Goal: Find specific page/section: Find specific page/section

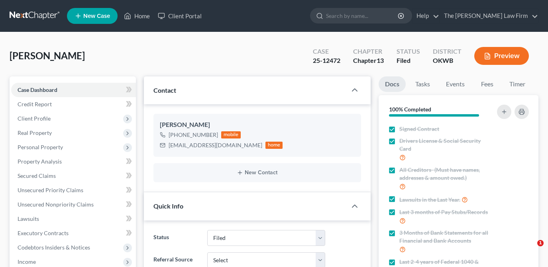
select select "2"
click at [139, 13] on link "Home" at bounding box center [137, 16] width 34 height 14
click at [147, 18] on link "Home" at bounding box center [137, 16] width 34 height 14
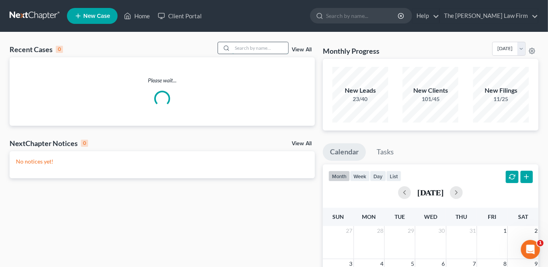
click at [239, 45] on input "search" at bounding box center [260, 48] width 56 height 12
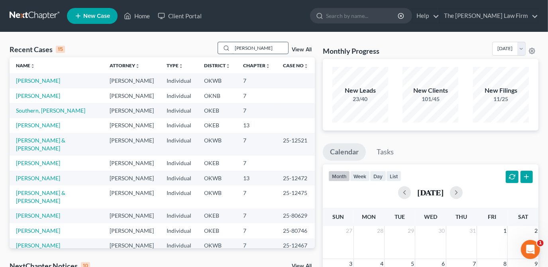
type input "[PERSON_NAME]"
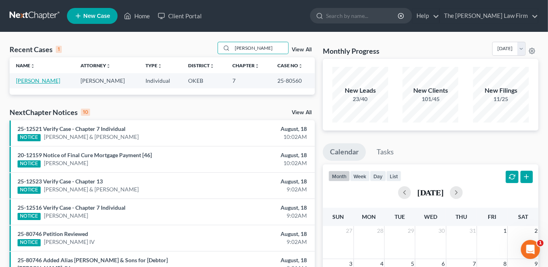
click at [38, 84] on link "[PERSON_NAME]" at bounding box center [38, 80] width 44 height 7
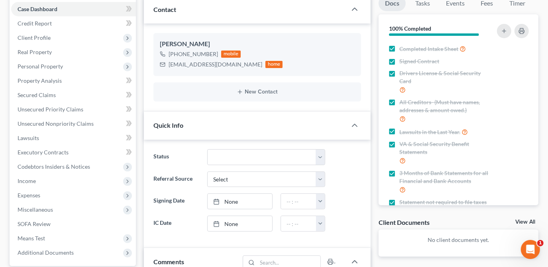
scroll to position [25, 0]
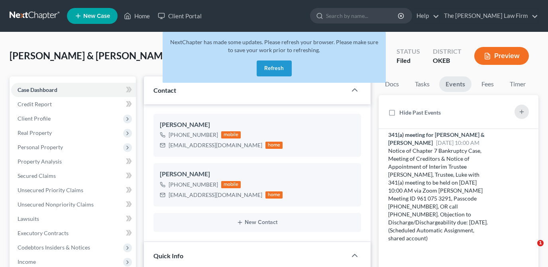
select select "2"
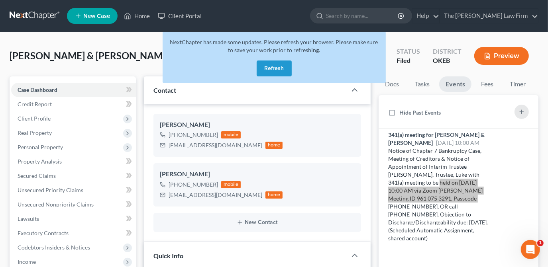
scroll to position [833, 0]
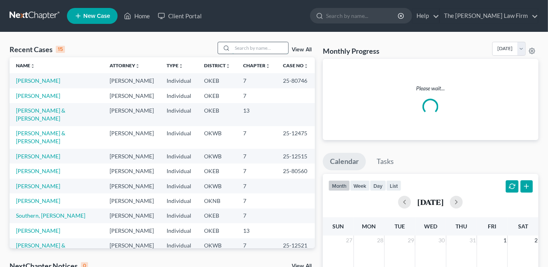
click at [260, 47] on input "search" at bounding box center [260, 48] width 56 height 12
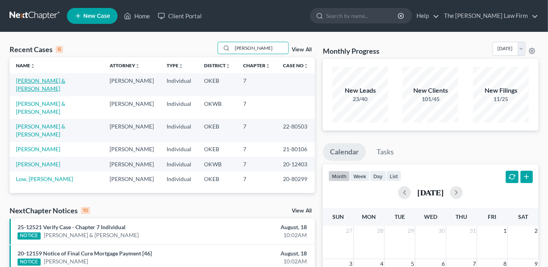
type input "lowe"
click at [49, 82] on link "[PERSON_NAME] & [PERSON_NAME]" at bounding box center [40, 84] width 49 height 15
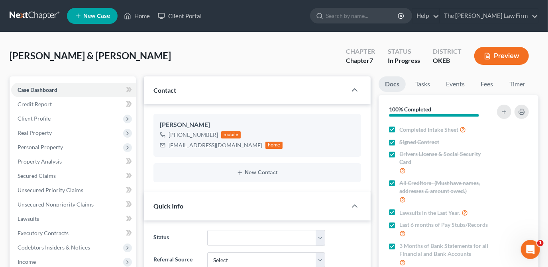
click at [239, 56] on div "Lowe, Aaron & Jacee Upgraded Chapter Chapter 7 Status In Progress District OKEB…" at bounding box center [274, 59] width 528 height 35
click at [466, 86] on link "Events" at bounding box center [454, 84] width 31 height 16
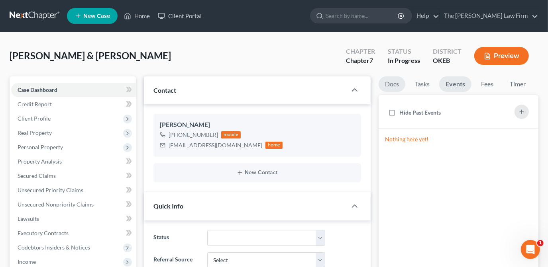
click at [398, 80] on link "Docs" at bounding box center [391, 84] width 27 height 16
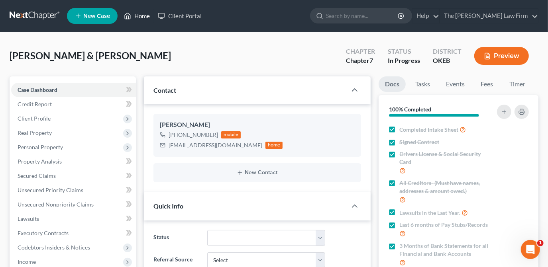
click at [139, 22] on link "Home" at bounding box center [137, 16] width 34 height 14
